Goal: Information Seeking & Learning: Learn about a topic

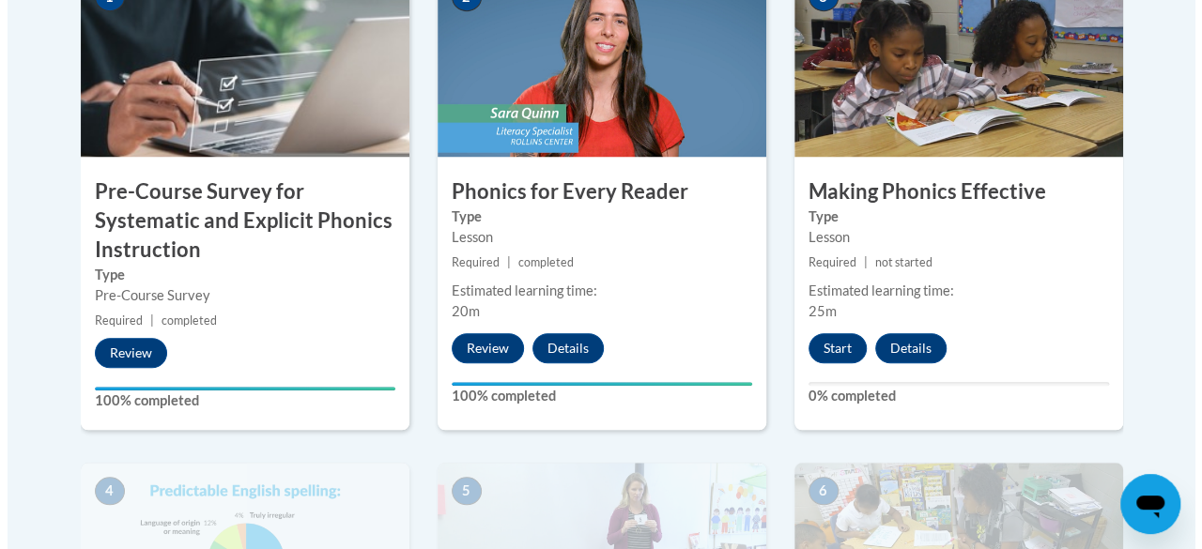
scroll to position [706, 0]
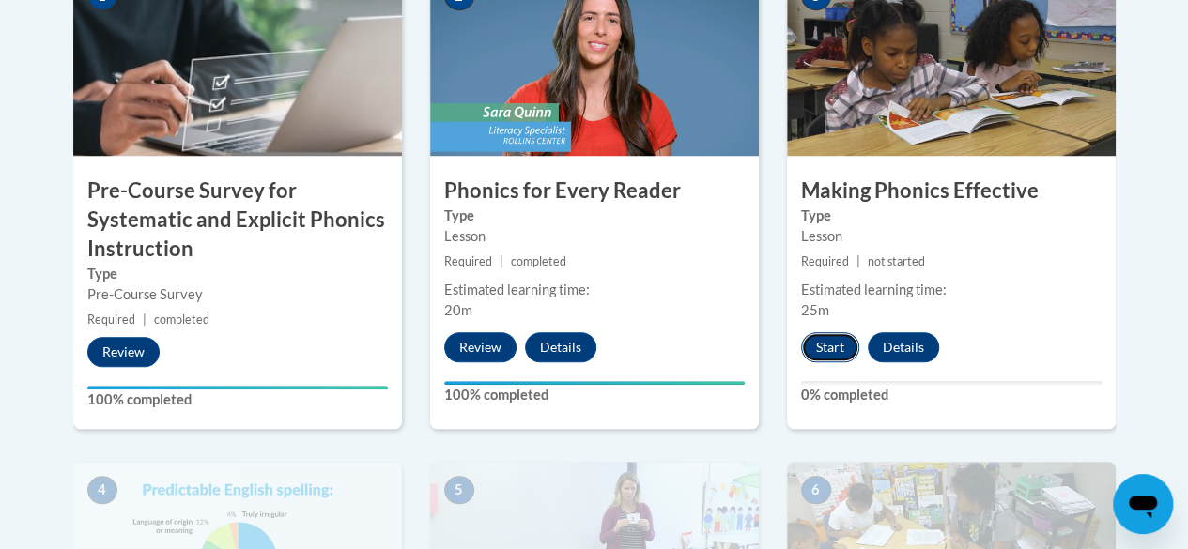
click at [822, 349] on button "Start" at bounding box center [830, 347] width 58 height 30
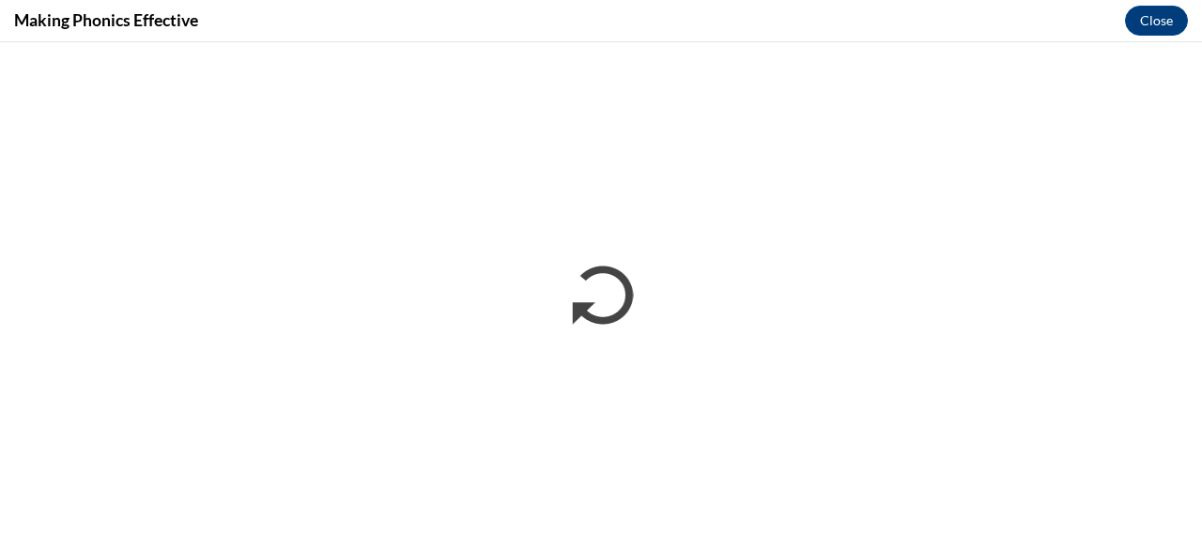
scroll to position [0, 0]
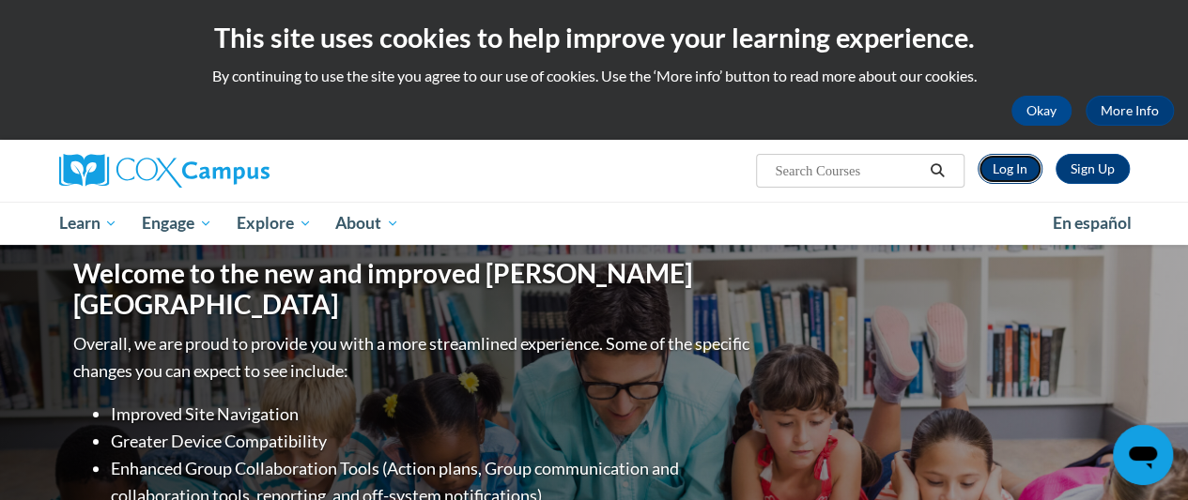
click at [1015, 159] on link "Log In" at bounding box center [1009, 169] width 65 height 30
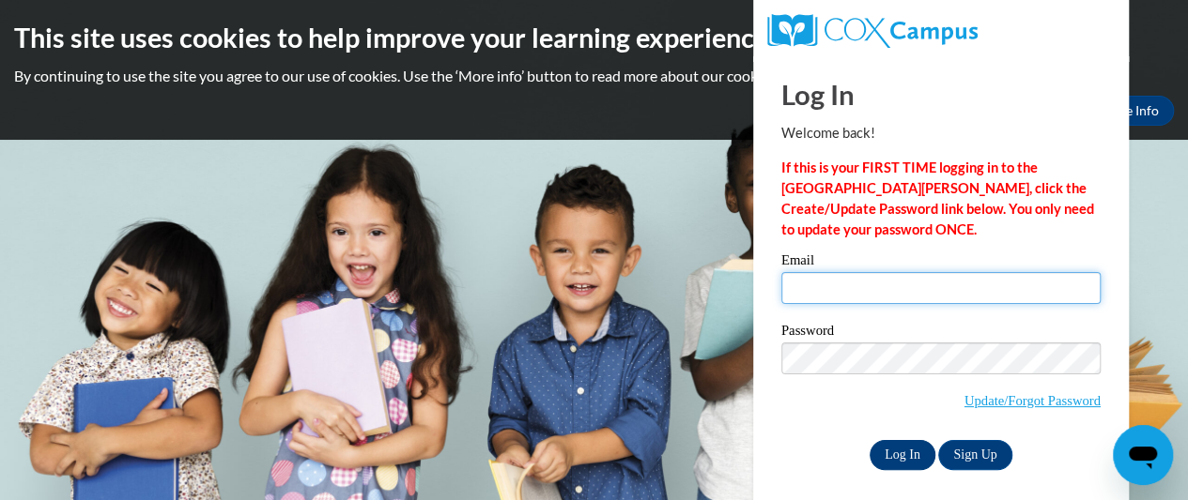
type input "dazzetta34@gmail.com"
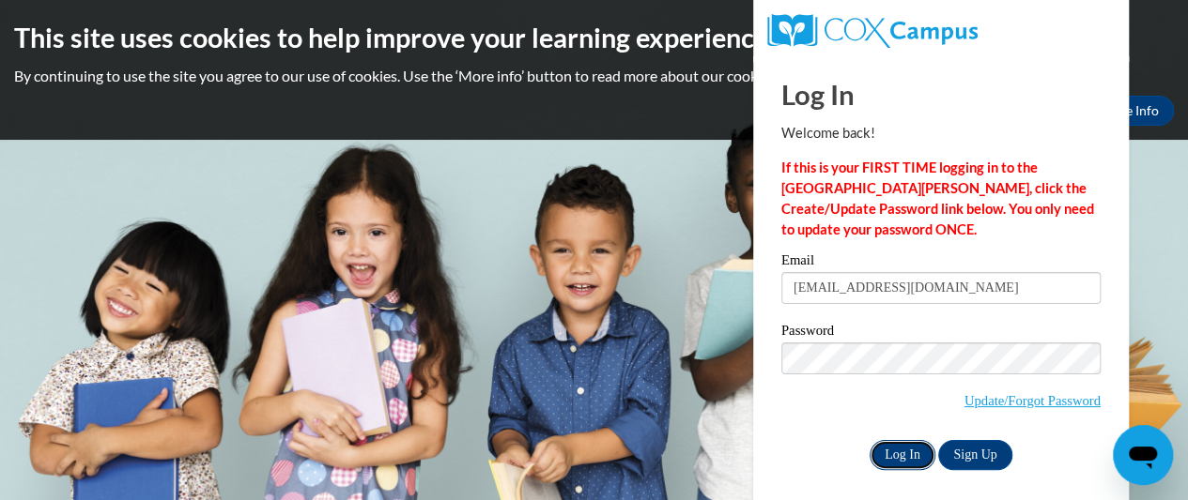
click at [909, 456] on input "Log In" at bounding box center [902, 455] width 66 height 30
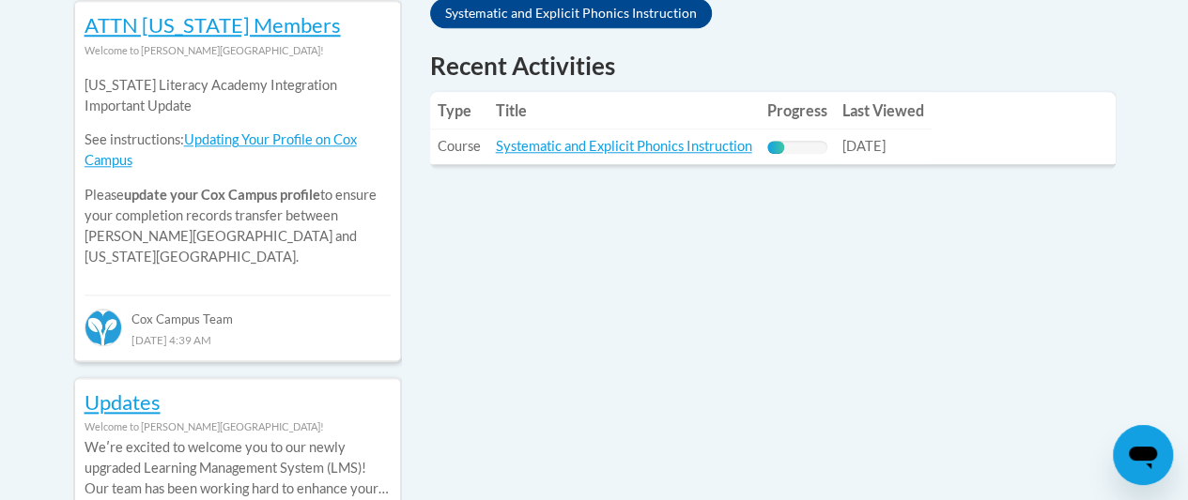
scroll to position [874, 0]
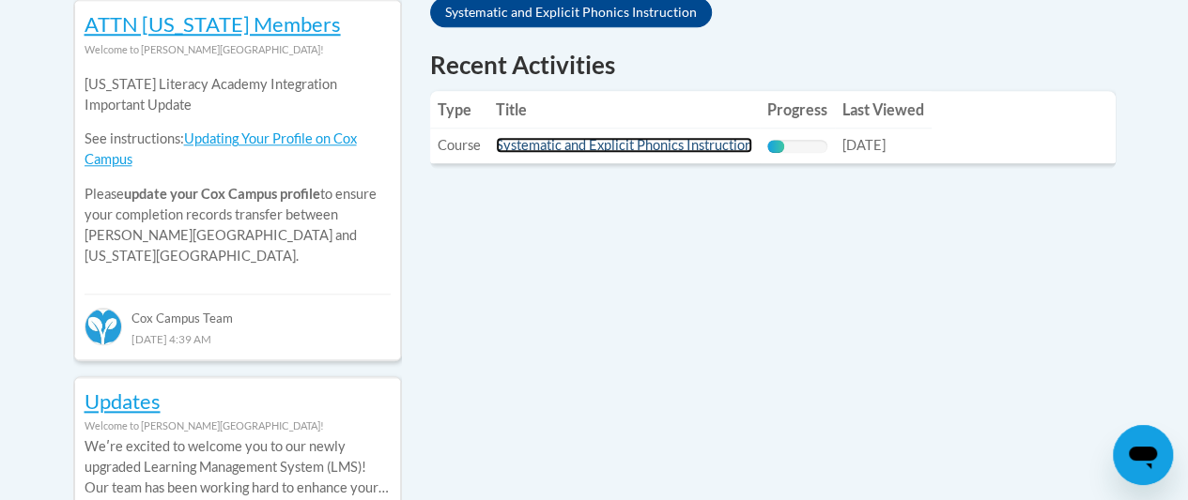
click at [677, 145] on link "Systematic and Explicit Phonics Instruction" at bounding box center [624, 145] width 256 height 16
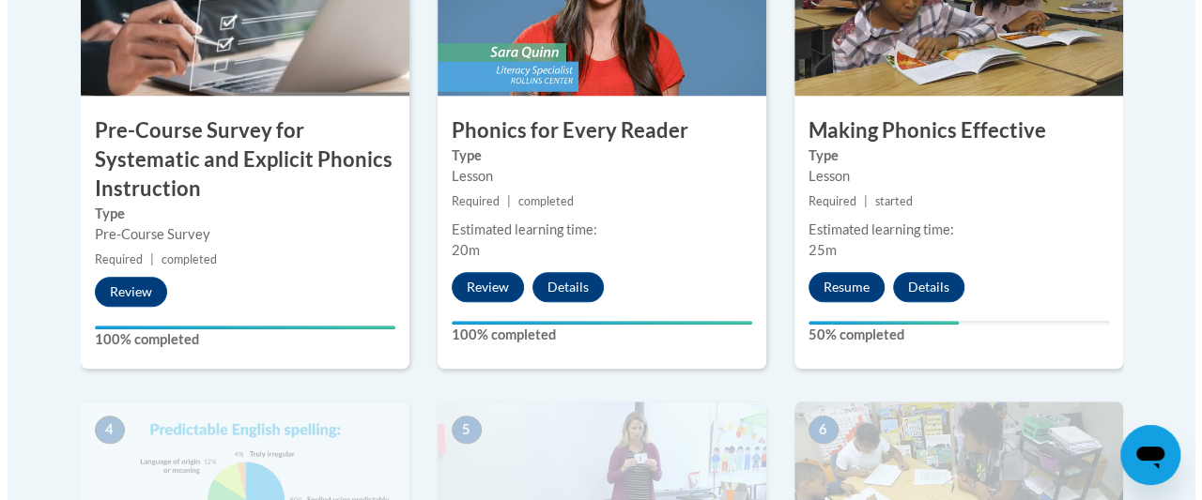
scroll to position [816, 0]
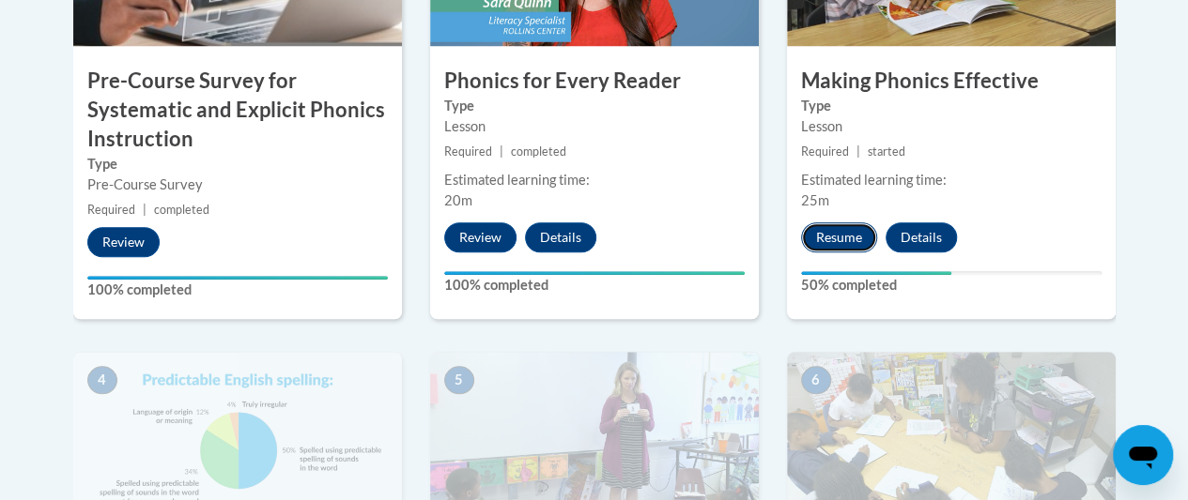
click at [835, 233] on button "Resume" at bounding box center [839, 238] width 76 height 30
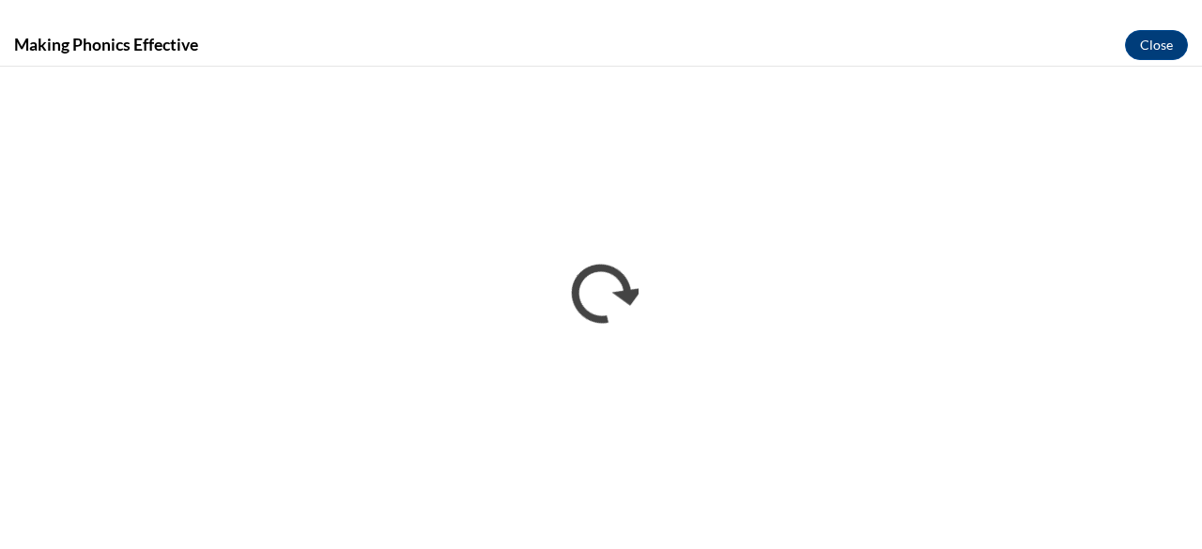
scroll to position [0, 0]
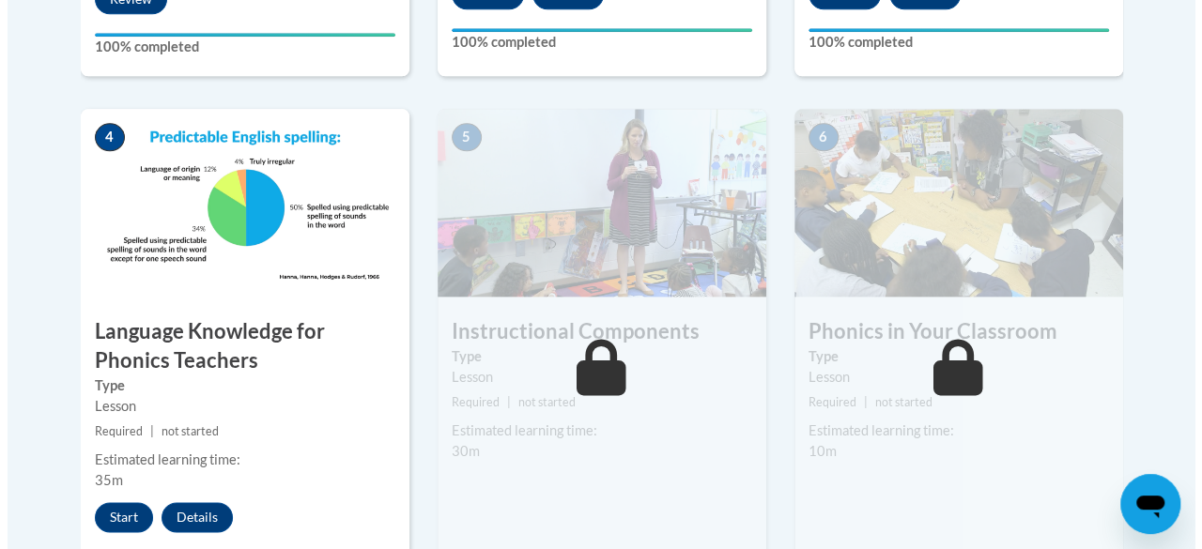
scroll to position [1104, 0]
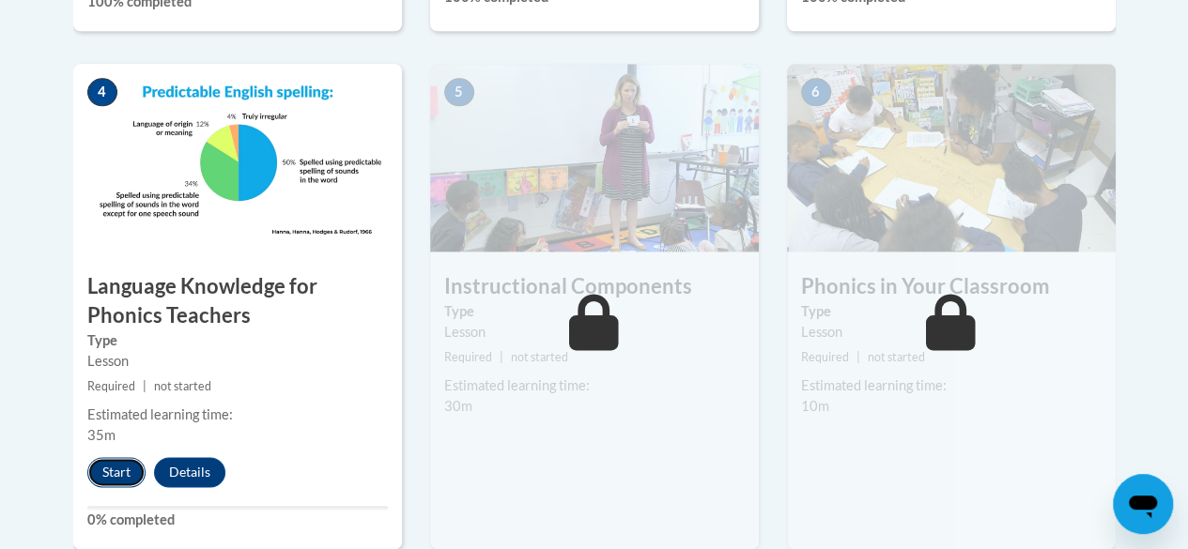
click at [113, 478] on button "Start" at bounding box center [116, 472] width 58 height 30
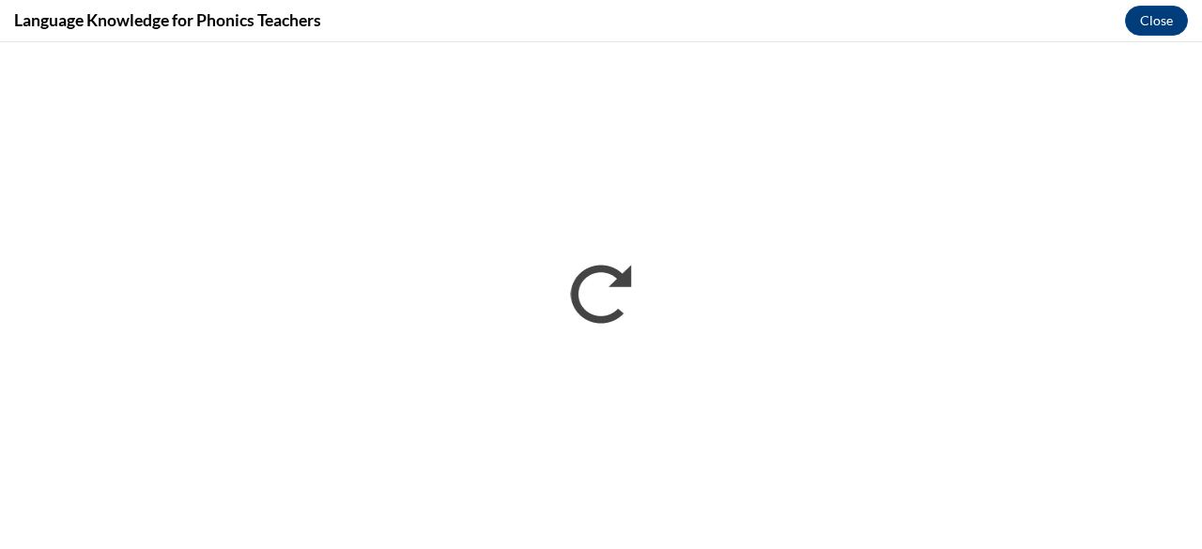
scroll to position [0, 0]
